Goal: Communication & Community: Answer question/provide support

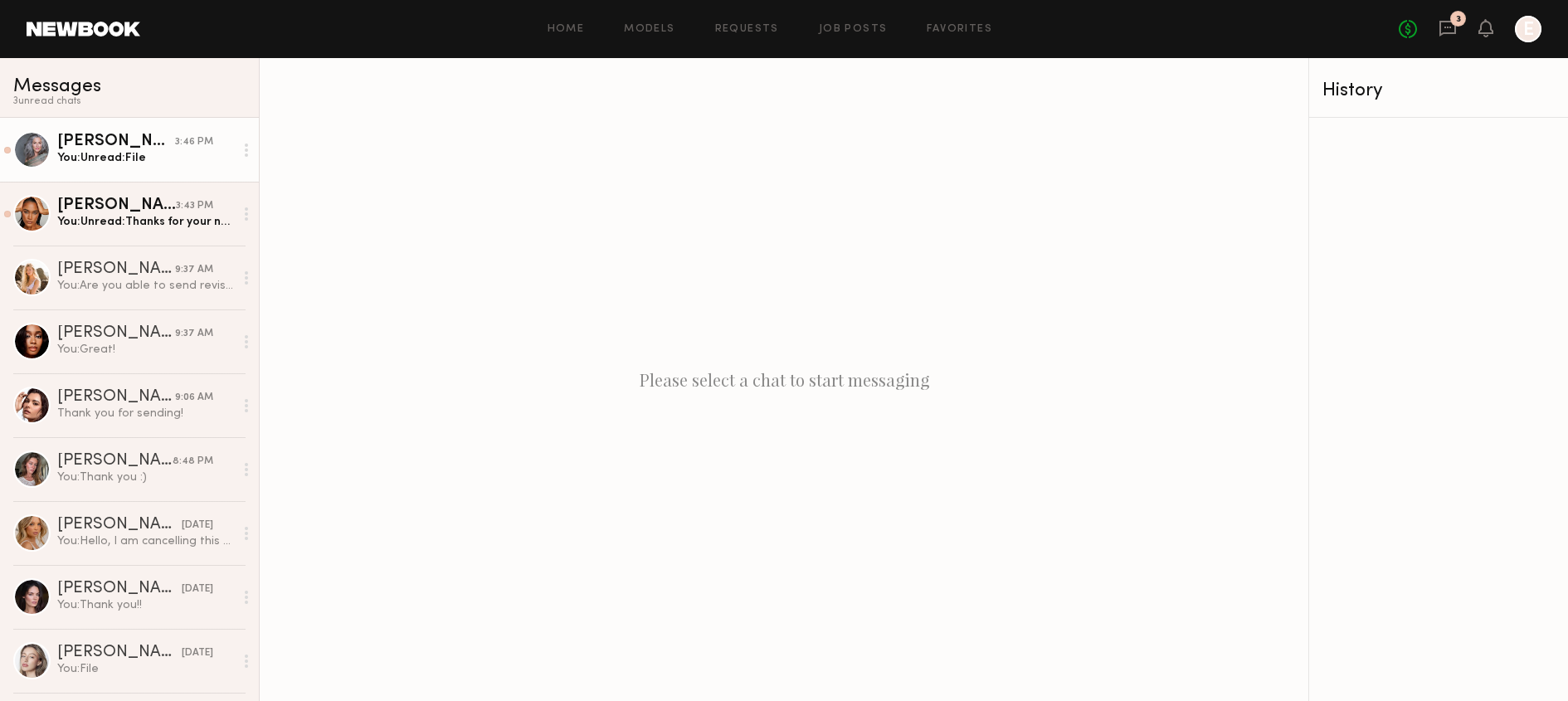
click at [171, 139] on div "[PERSON_NAME]" at bounding box center [116, 141] width 118 height 17
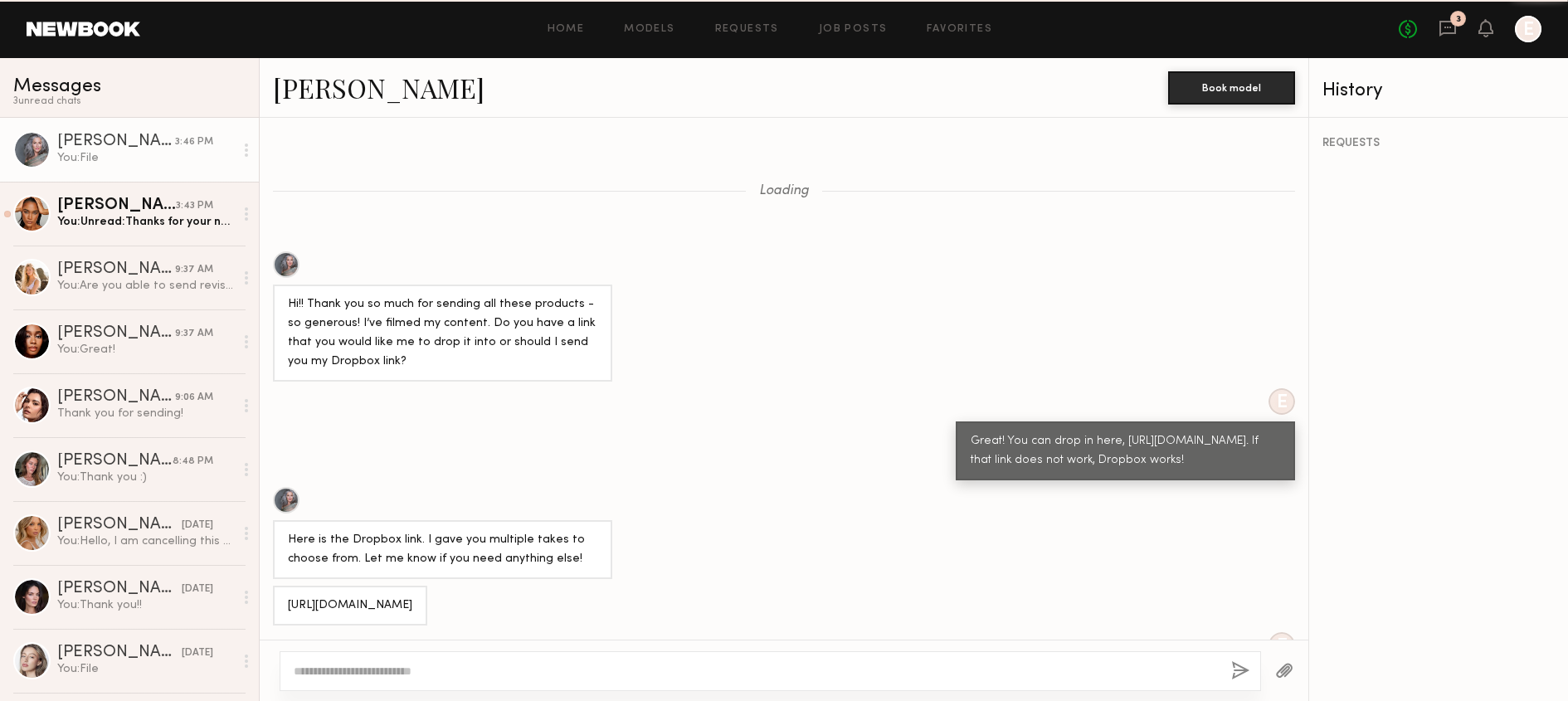
scroll to position [1130, 0]
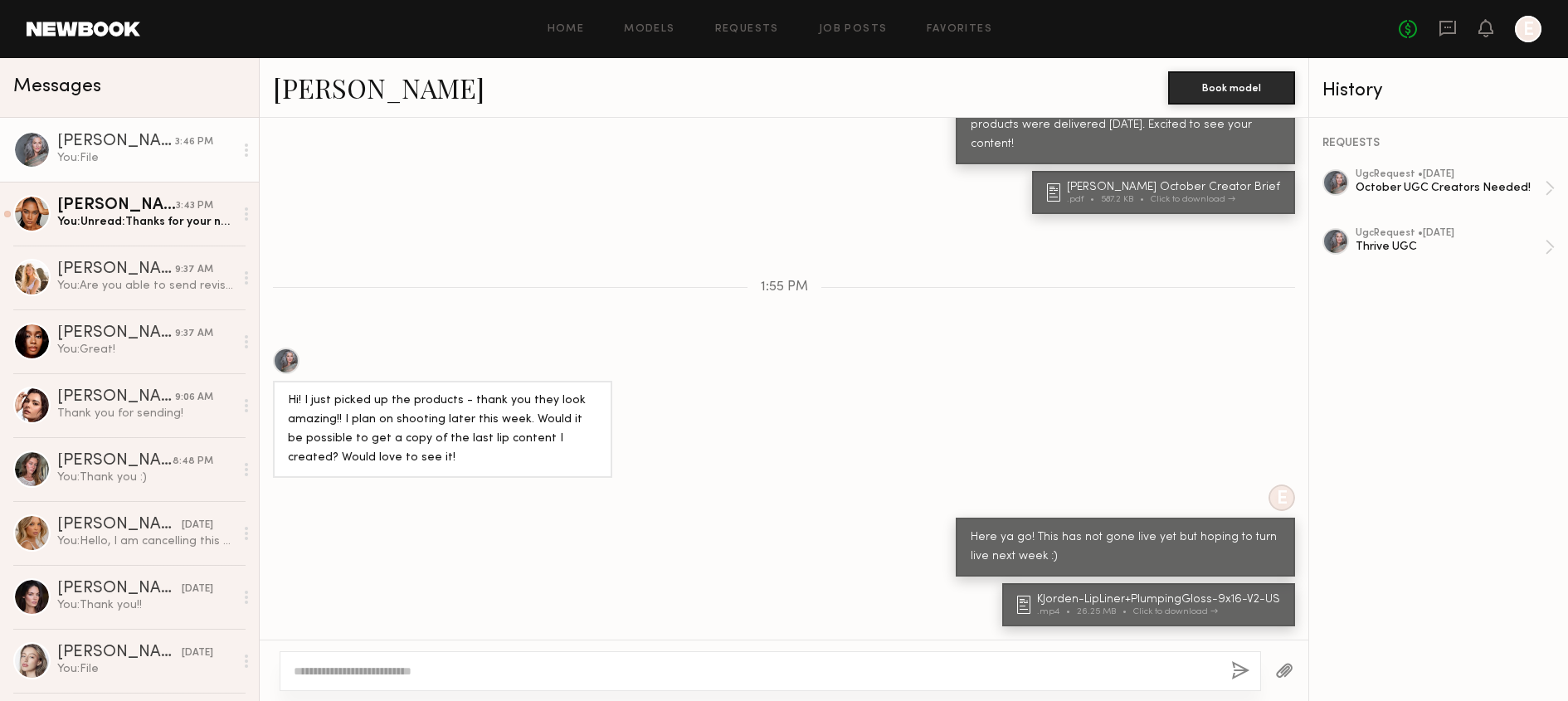
click at [246, 153] on icon at bounding box center [246, 149] width 3 height 13
click at [241, 169] on div "Mark unread" at bounding box center [198, 183] width 120 height 38
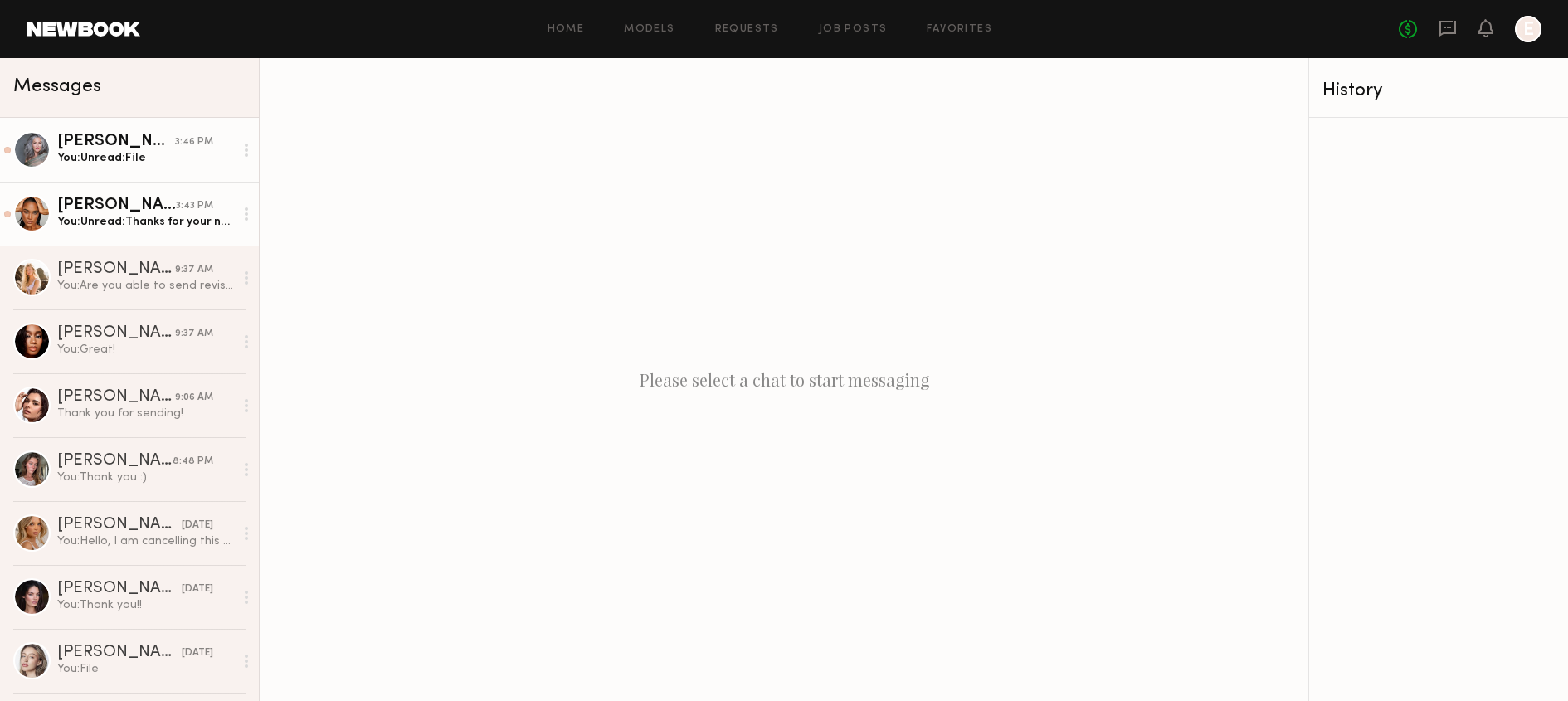
click at [215, 216] on div "You: Unread: Thanks for your note! The project you accepted was listed with two…" at bounding box center [145, 222] width 177 height 16
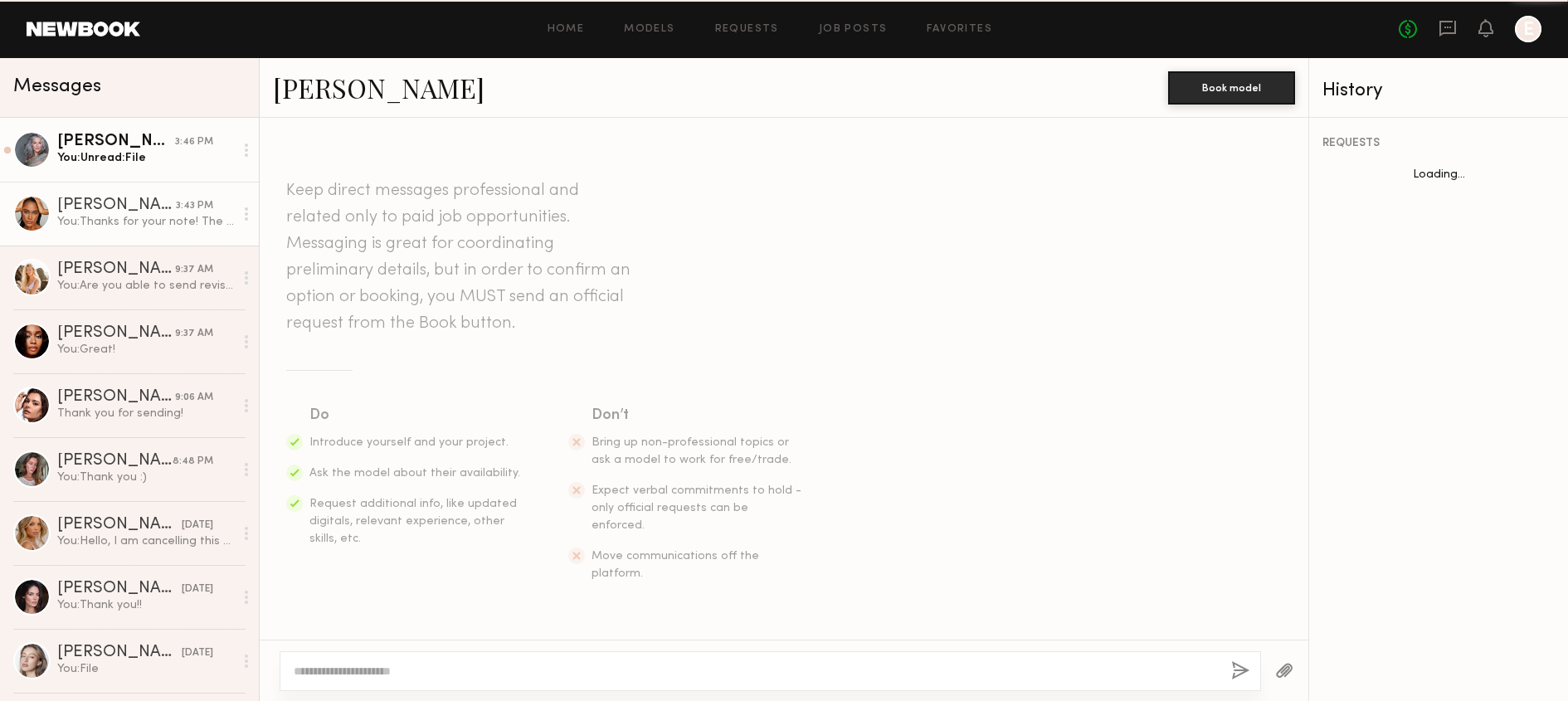
scroll to position [1456, 0]
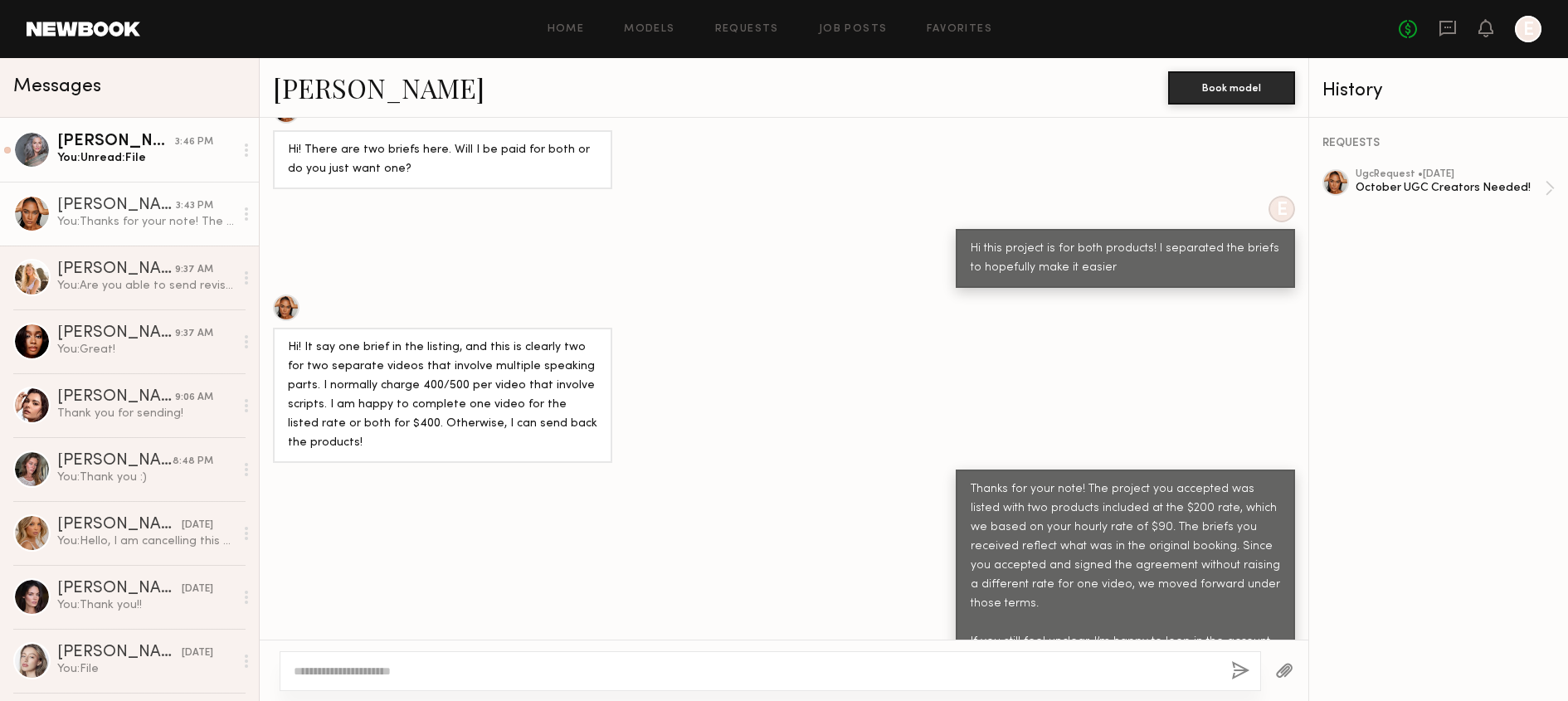
click at [699, 472] on div "Thanks for your note! The project you accepted was listed with two products inc…" at bounding box center [784, 584] width 1049 height 230
click at [254, 213] on div at bounding box center [246, 214] width 25 height 34
click at [226, 247] on div "Mark unread" at bounding box center [198, 247] width 120 height 38
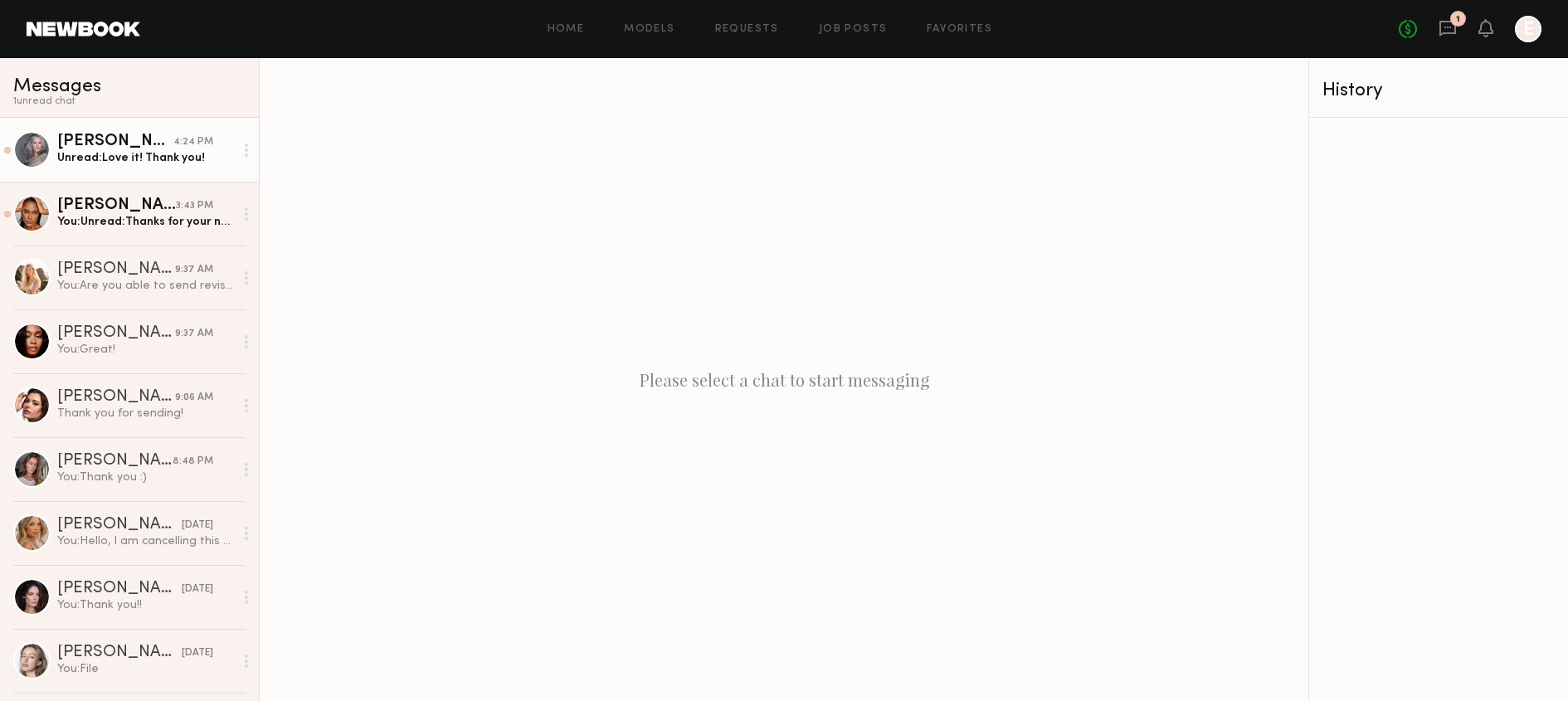
click at [128, 163] on div "Unread: Love it! Thank you!" at bounding box center [145, 158] width 177 height 16
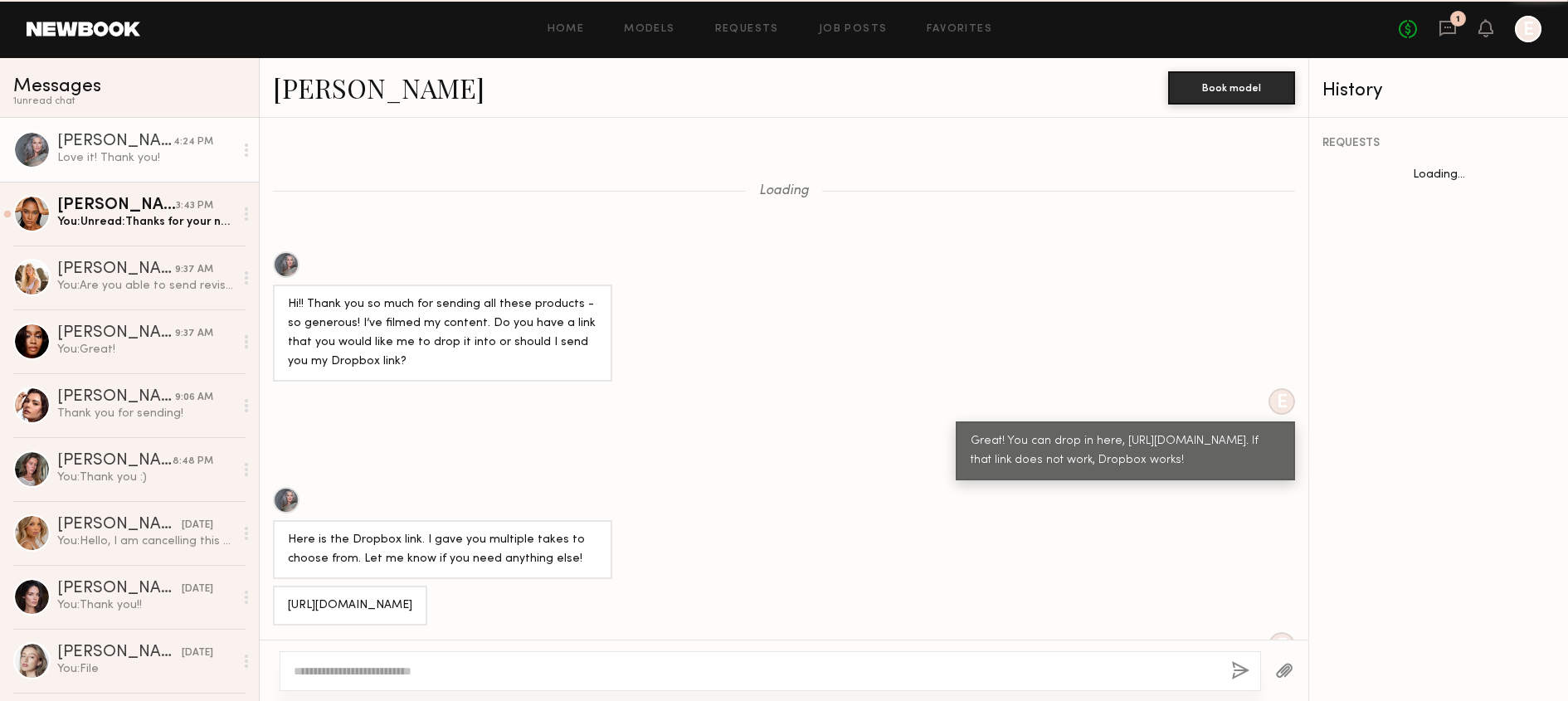
scroll to position [1177, 0]
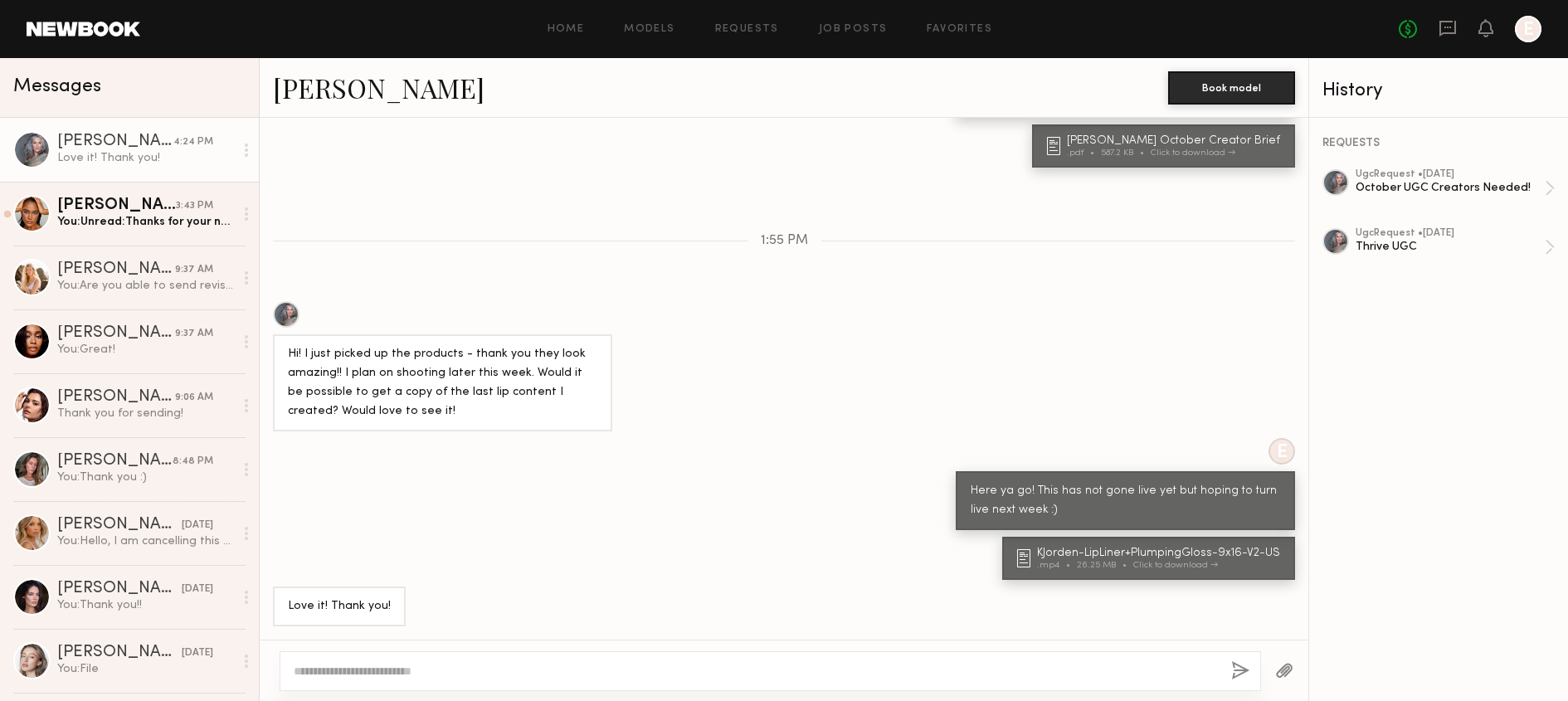
click at [249, 147] on div at bounding box center [246, 150] width 25 height 34
click at [229, 175] on div "Mark unread" at bounding box center [198, 183] width 120 height 38
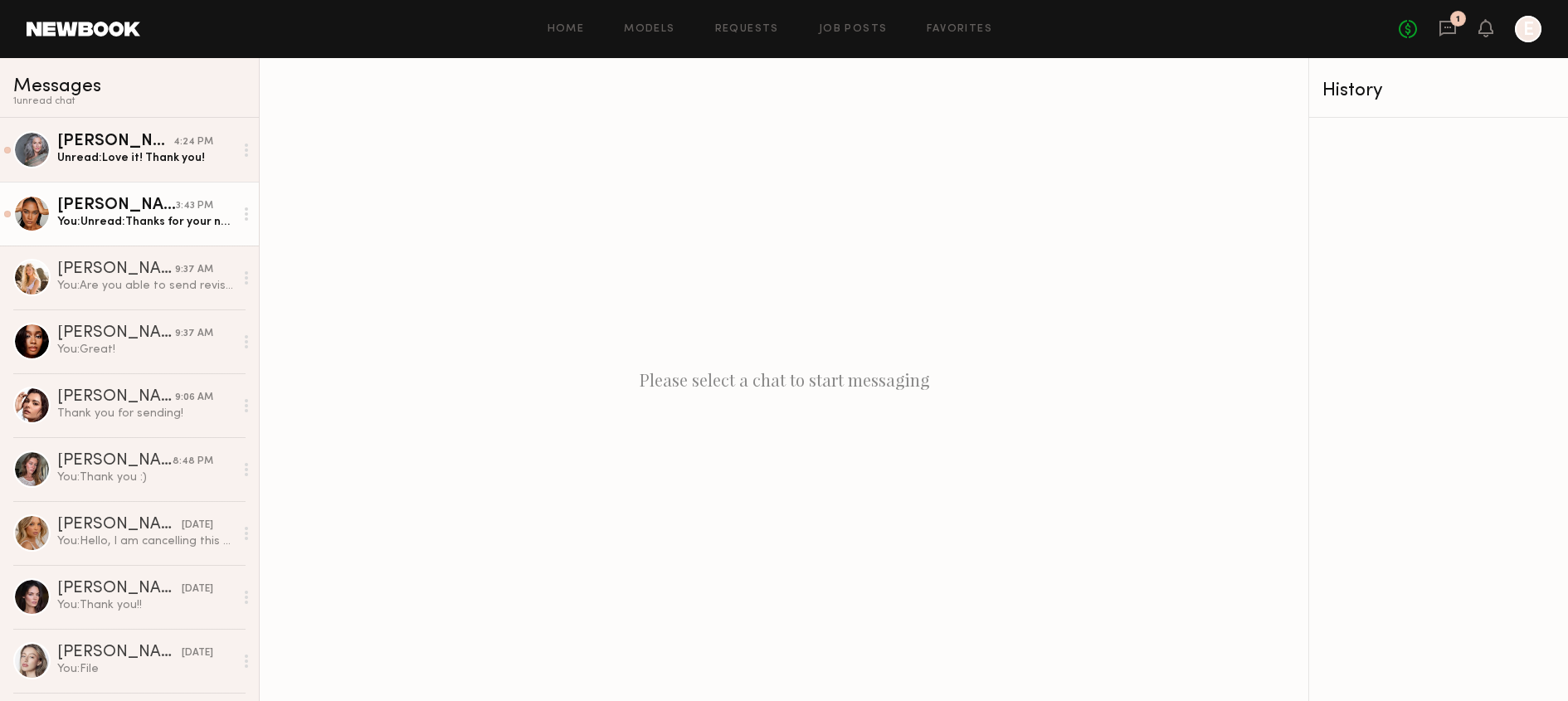
click at [197, 207] on div "3:43 PM" at bounding box center [195, 206] width 38 height 16
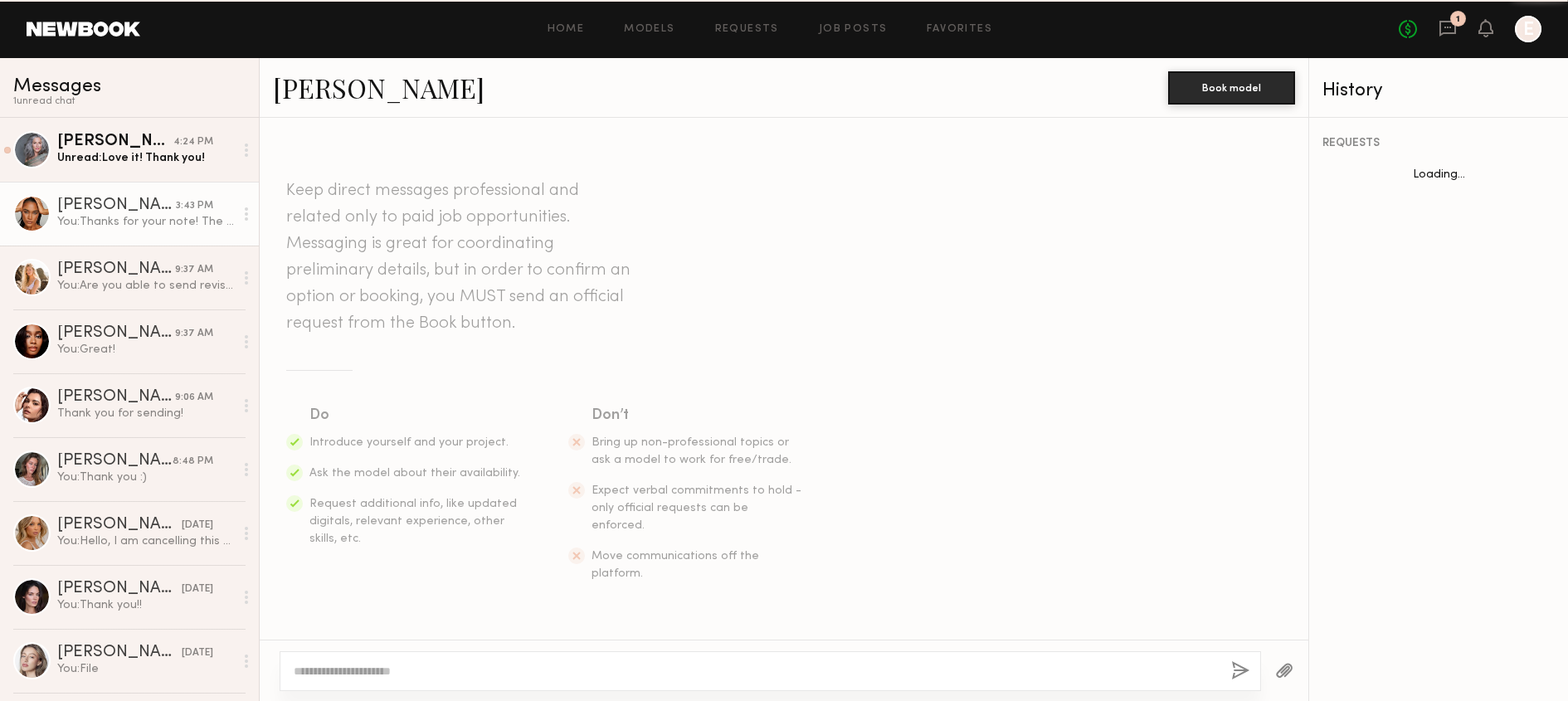
scroll to position [1456, 0]
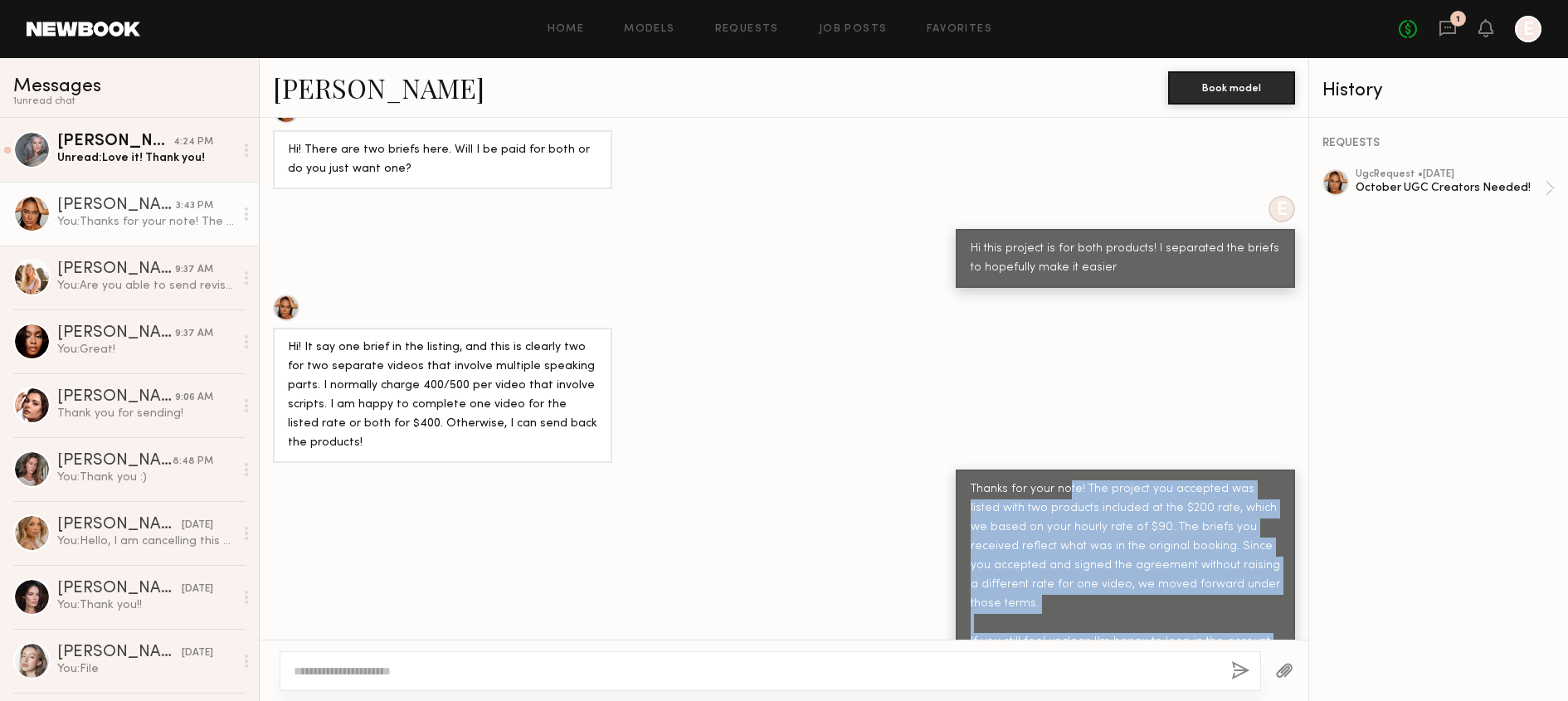
drag, startPoint x: 1067, startPoint y: 419, endPoint x: 1086, endPoint y: 767, distance: 348.5
click at [1086, 700] on html "Home Models Requests Job Posts Favorites Sign Out No fees up to $5,000 1 E Mess…" at bounding box center [784, 350] width 1568 height 701
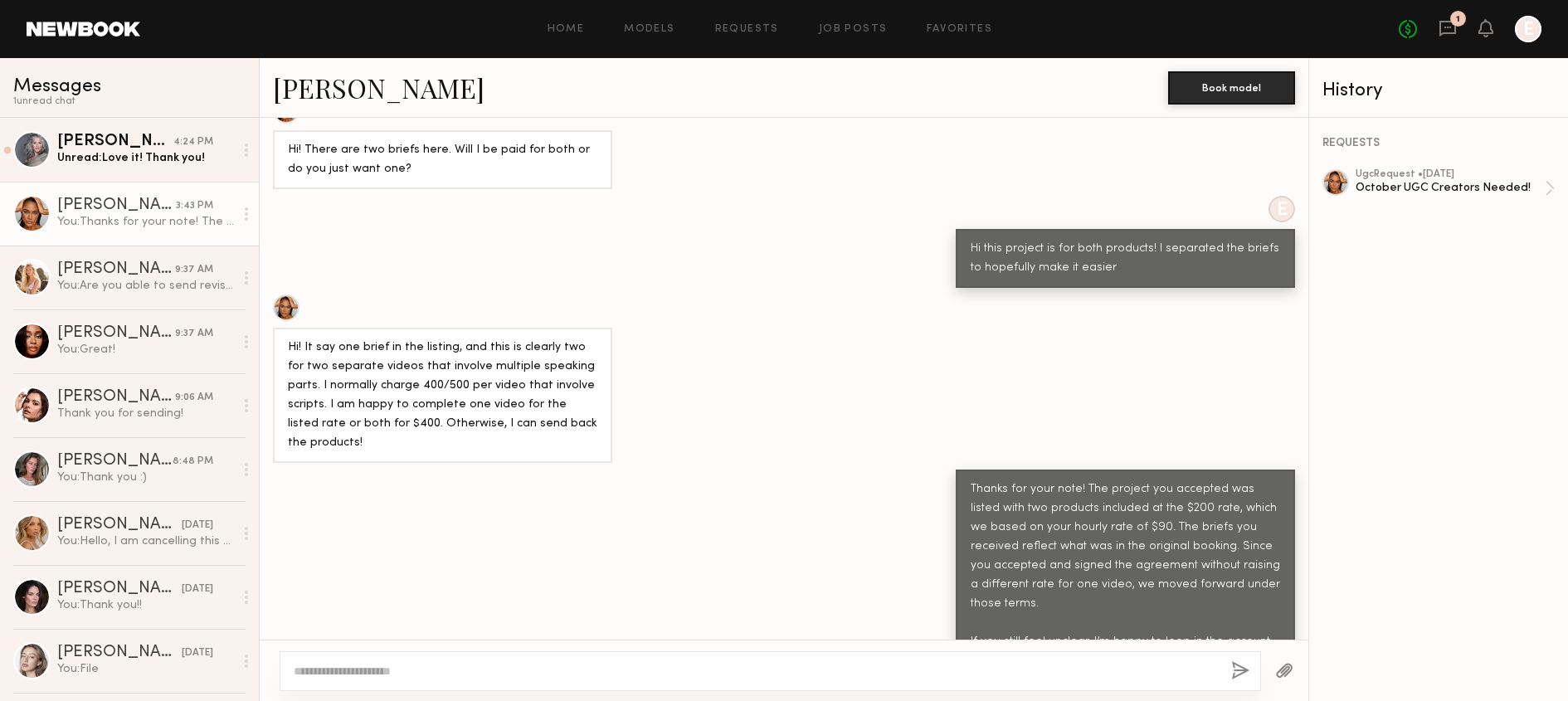
click at [941, 587] on div "Thanks for your note! The project you accepted was listed with two products inc…" at bounding box center [784, 584] width 1049 height 230
click at [1476, 187] on div "October UGC Creators Needed!" at bounding box center [1450, 188] width 190 height 16
